Goal: Transaction & Acquisition: Subscribe to service/newsletter

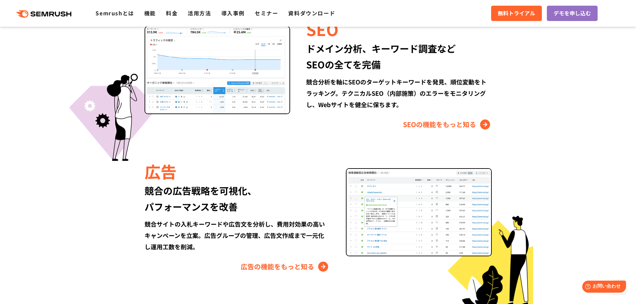
scroll to position [667, 0]
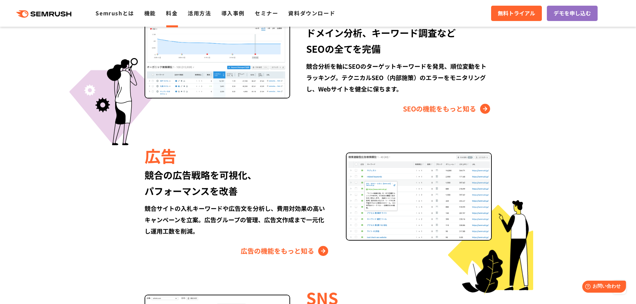
click at [171, 14] on link "料金" at bounding box center [172, 13] width 12 height 8
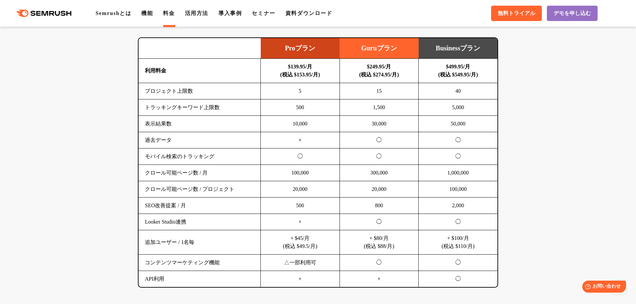
scroll to position [445, 0]
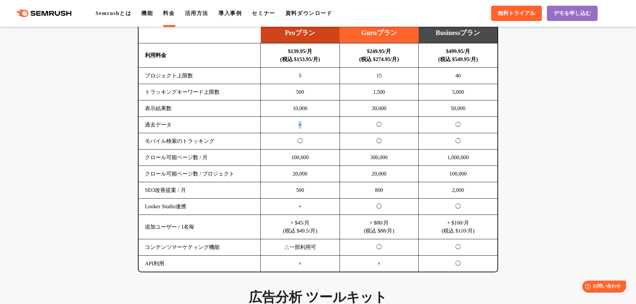
drag, startPoint x: 293, startPoint y: 125, endPoint x: 315, endPoint y: 121, distance: 22.6
click at [315, 121] on td "×" at bounding box center [300, 125] width 79 height 16
click at [328, 120] on td "×" at bounding box center [300, 125] width 79 height 16
click at [348, 128] on td "◯" at bounding box center [378, 125] width 79 height 16
drag, startPoint x: 320, startPoint y: 194, endPoint x: 279, endPoint y: 192, distance: 40.8
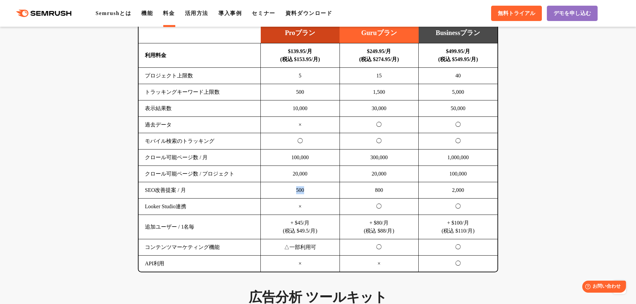
click at [279, 192] on td "500" at bounding box center [300, 190] width 79 height 16
drag, startPoint x: 292, startPoint y: 223, endPoint x: 324, endPoint y: 229, distance: 32.3
click at [324, 229] on td "+ $45/月 (税込 $49.5/月)" at bounding box center [300, 227] width 79 height 24
click at [290, 210] on td "×" at bounding box center [300, 207] width 79 height 16
drag, startPoint x: 281, startPoint y: 51, endPoint x: 325, endPoint y: 64, distance: 46.4
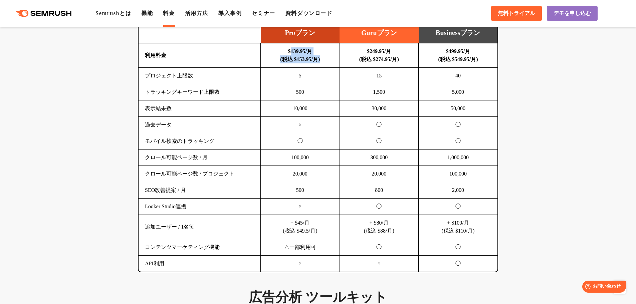
click at [325, 64] on td "$139.95/月 (税込 $153.95/月)" at bounding box center [300, 55] width 79 height 24
click at [328, 64] on td "$139.95/月 (税込 $153.95/月)" at bounding box center [300, 55] width 79 height 24
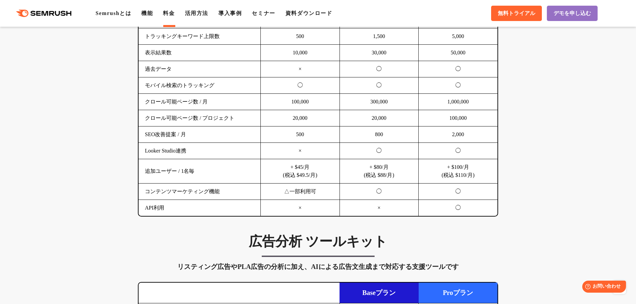
scroll to position [778, 0]
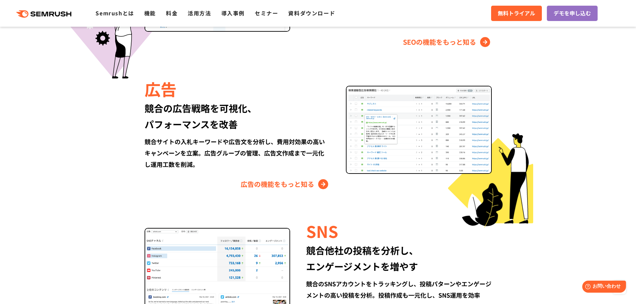
scroll to position [743, 0]
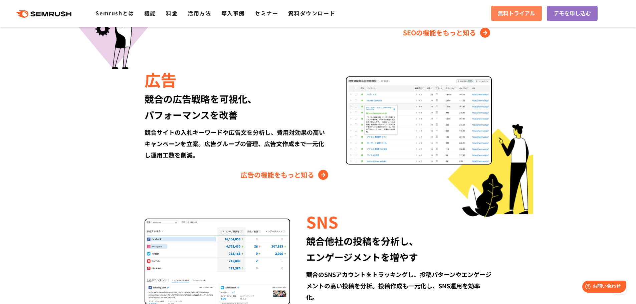
click at [505, 15] on span "無料トライアル" at bounding box center [515, 13] width 37 height 9
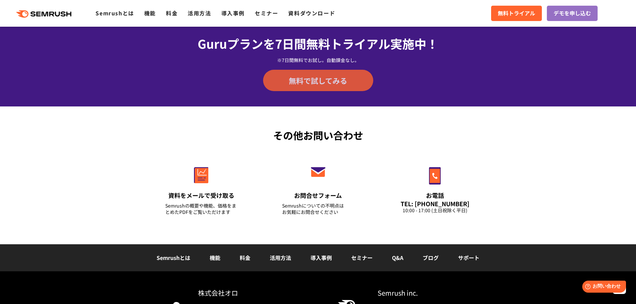
scroll to position [2300, 0]
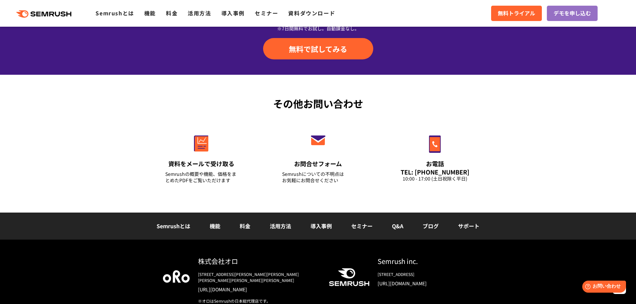
click at [242, 222] on link "料金" at bounding box center [245, 226] width 11 height 8
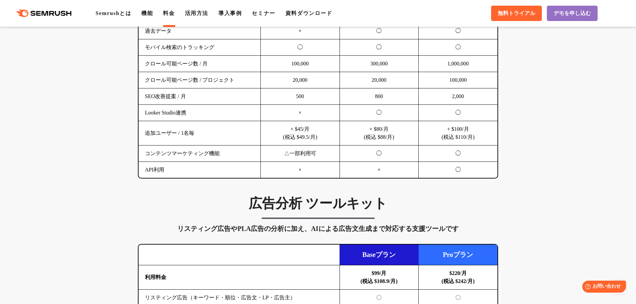
scroll to position [413, 0]
